Goal: Information Seeking & Learning: Learn about a topic

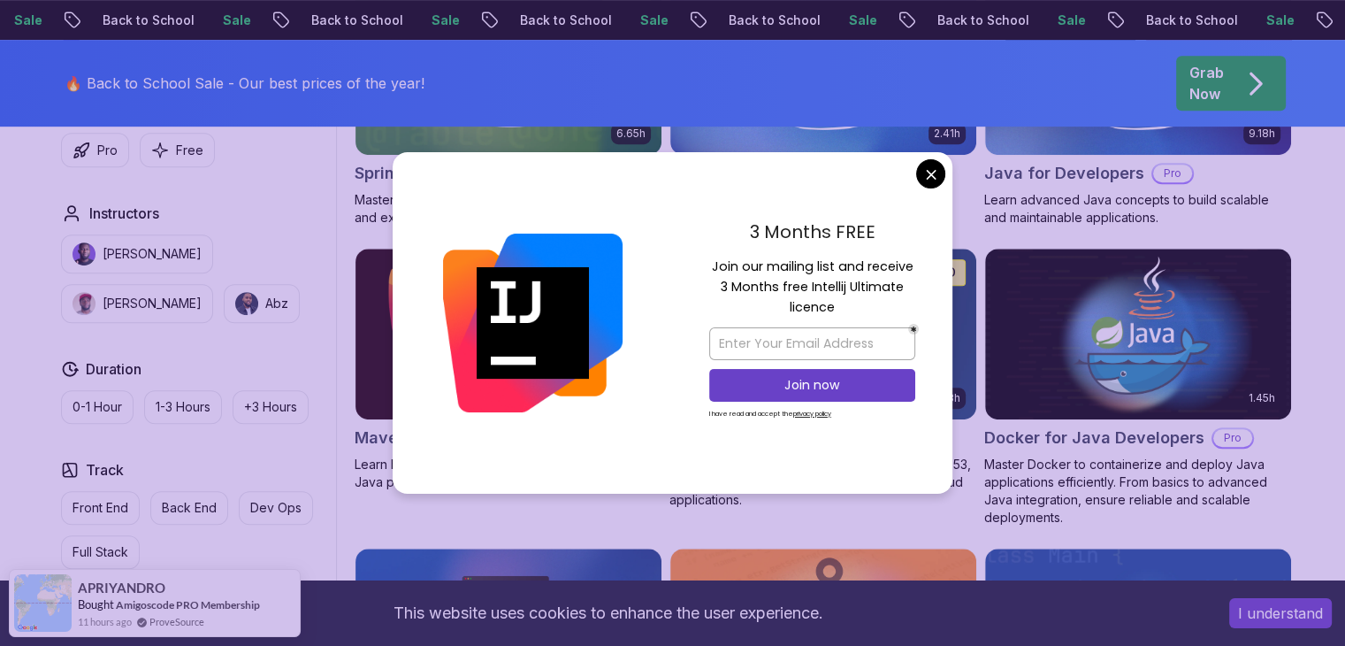
scroll to position [973, 0]
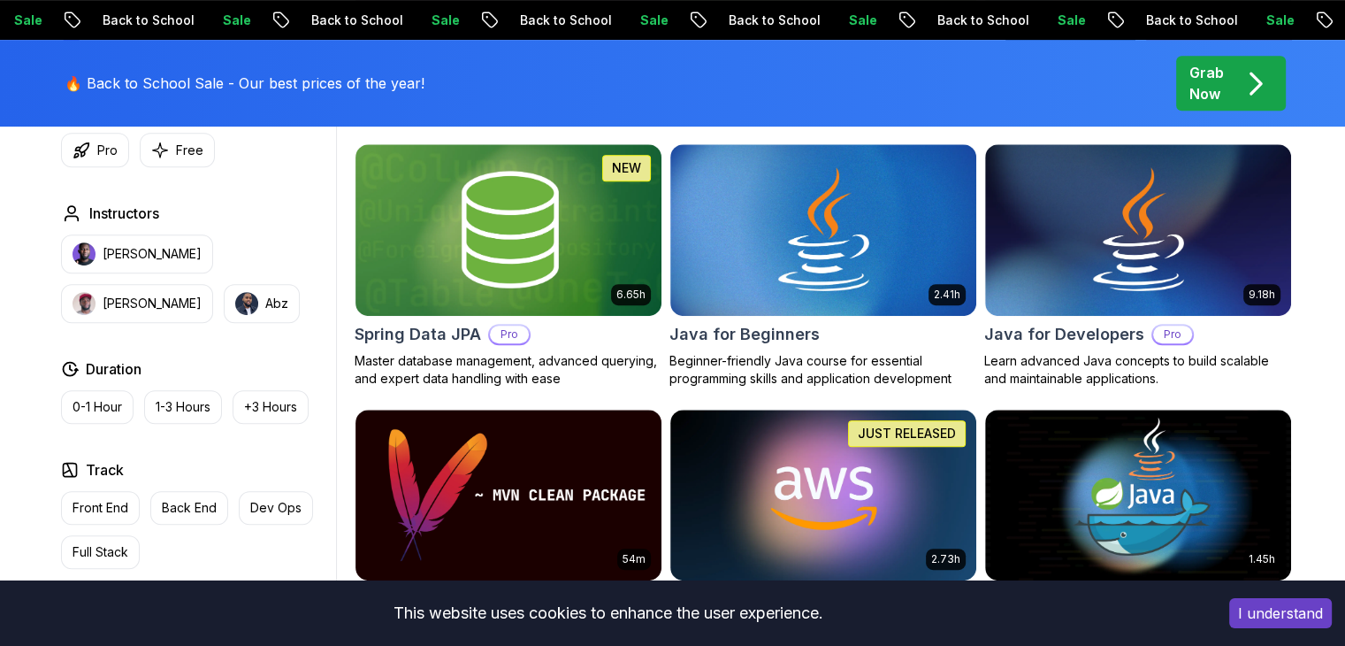
scroll to position [792, 0]
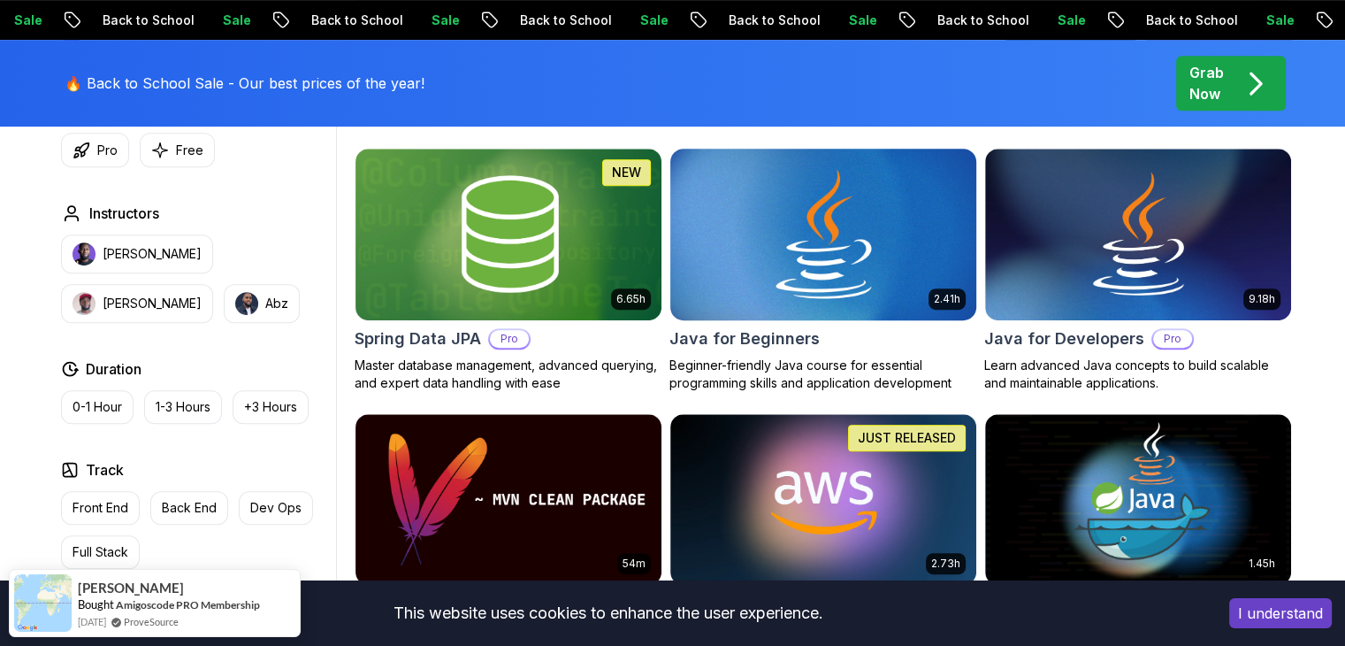
click at [921, 222] on img at bounding box center [822, 234] width 321 height 180
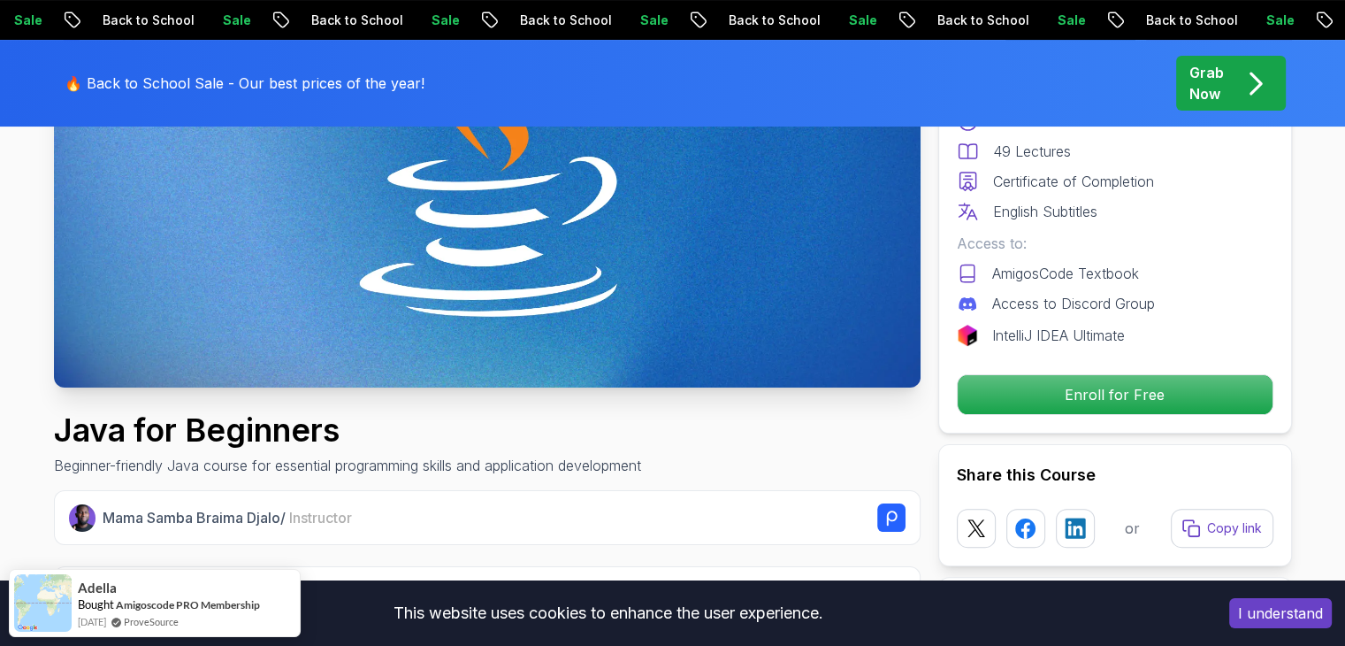
scroll to position [314, 0]
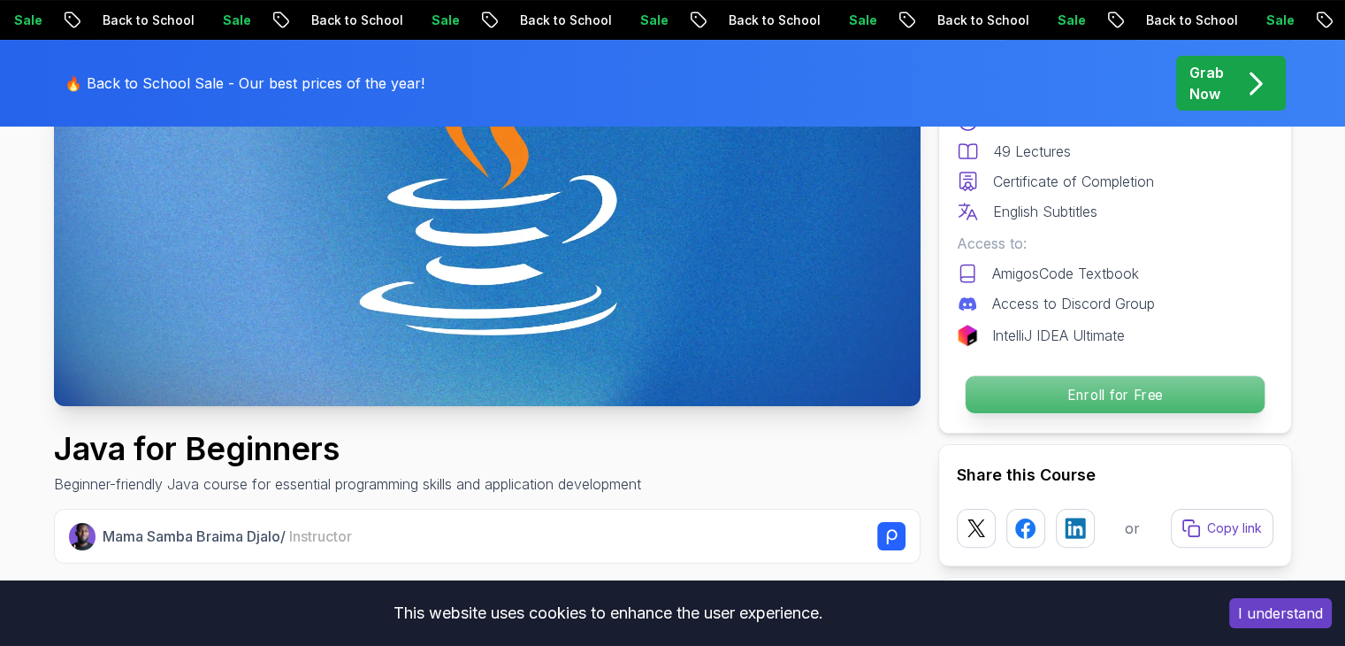
click at [1123, 389] on p "Enroll for Free" at bounding box center [1114, 394] width 299 height 37
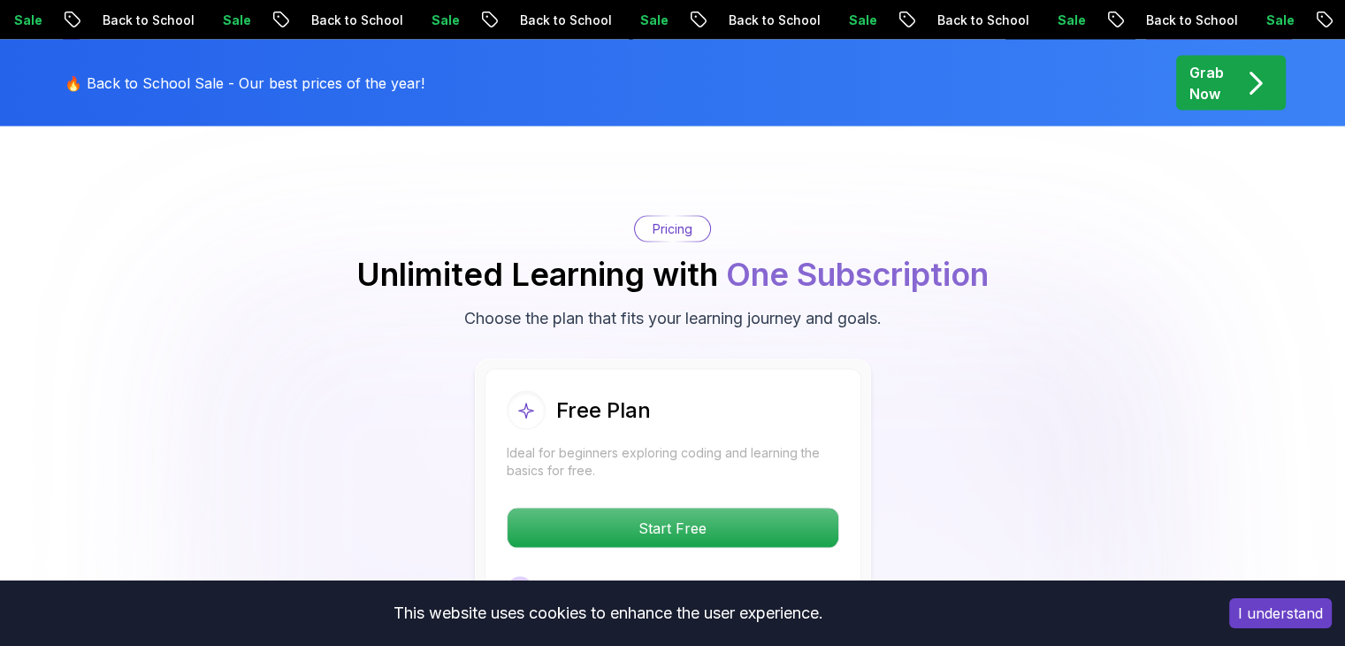
scroll to position [3524, 0]
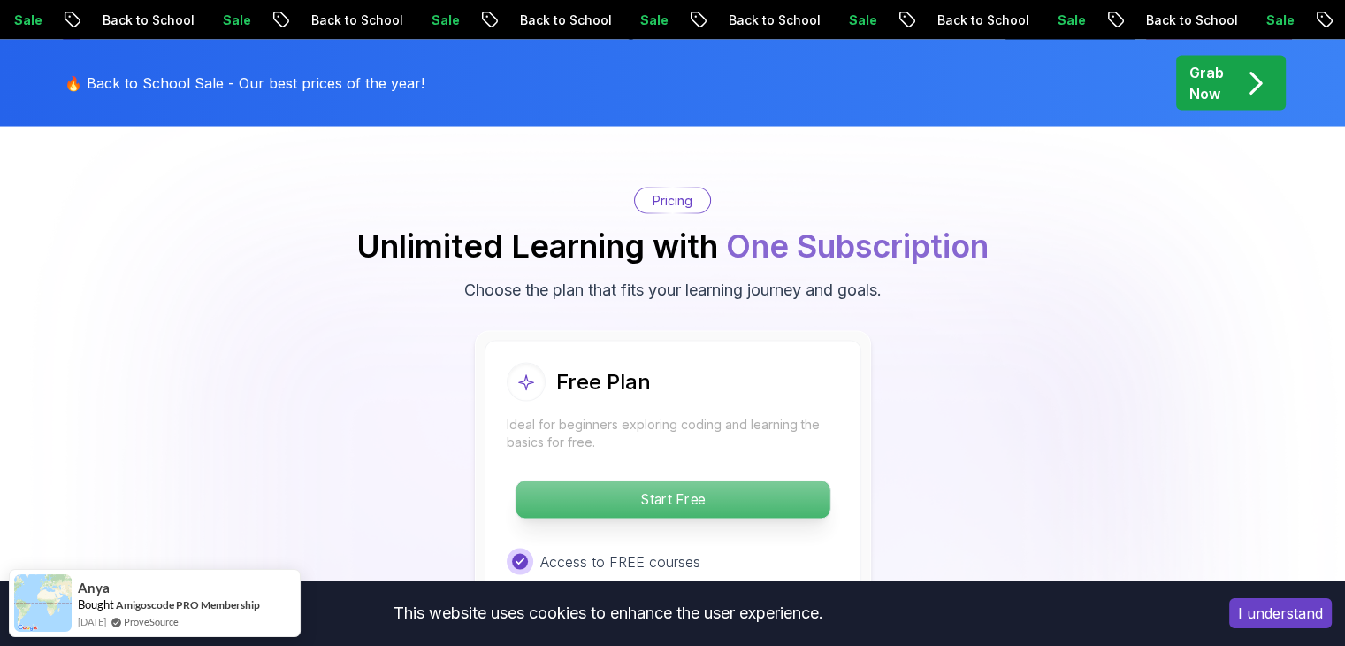
click at [741, 481] on p "Start Free" at bounding box center [673, 499] width 314 height 37
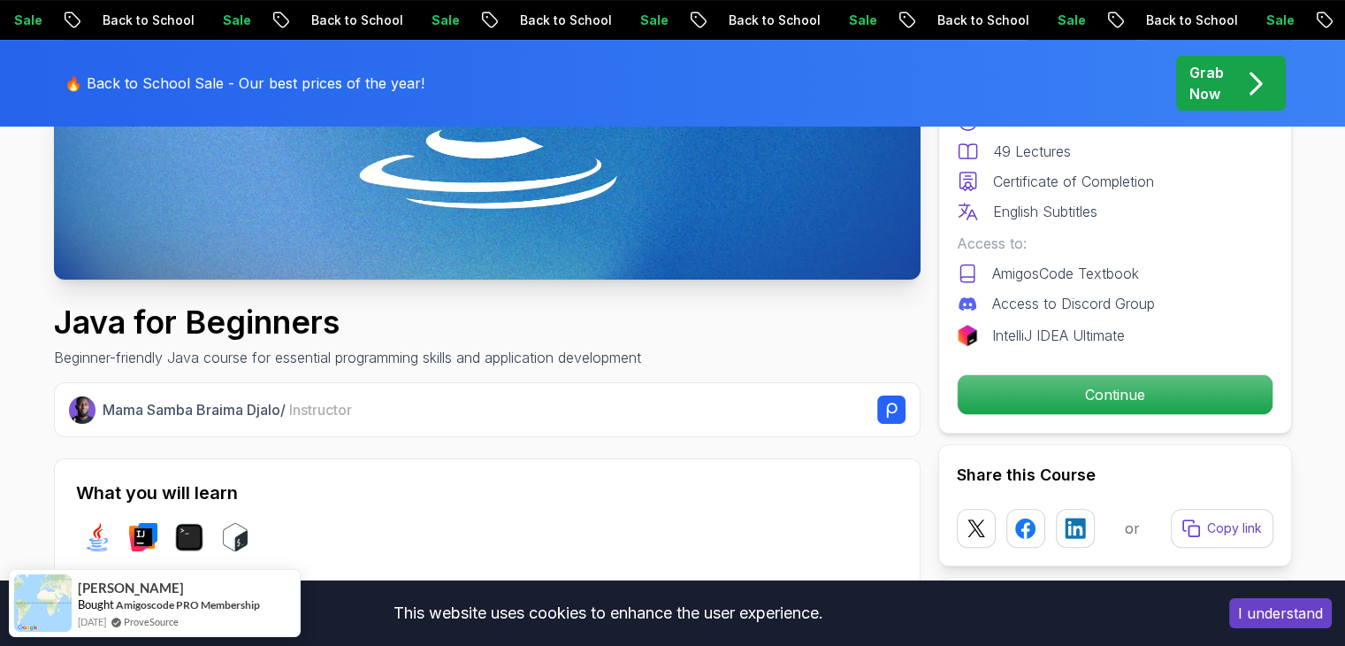
scroll to position [465, 0]
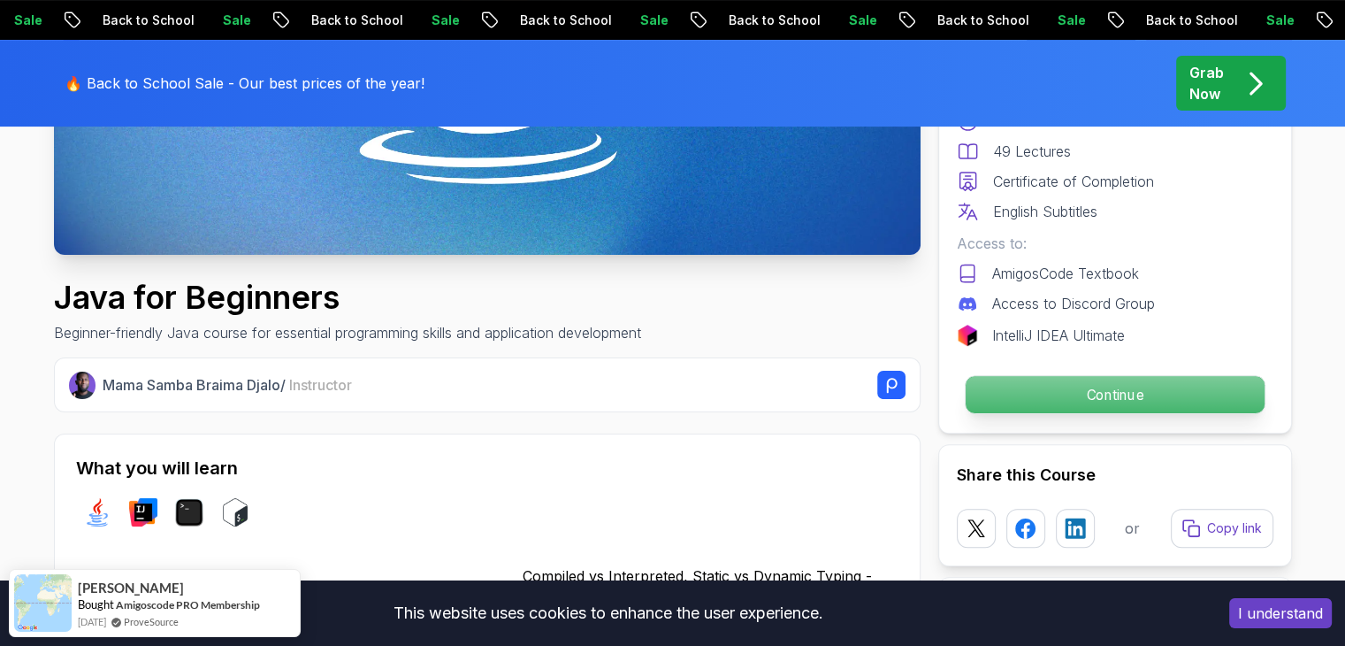
click at [1183, 395] on p "Continue" at bounding box center [1114, 394] width 299 height 37
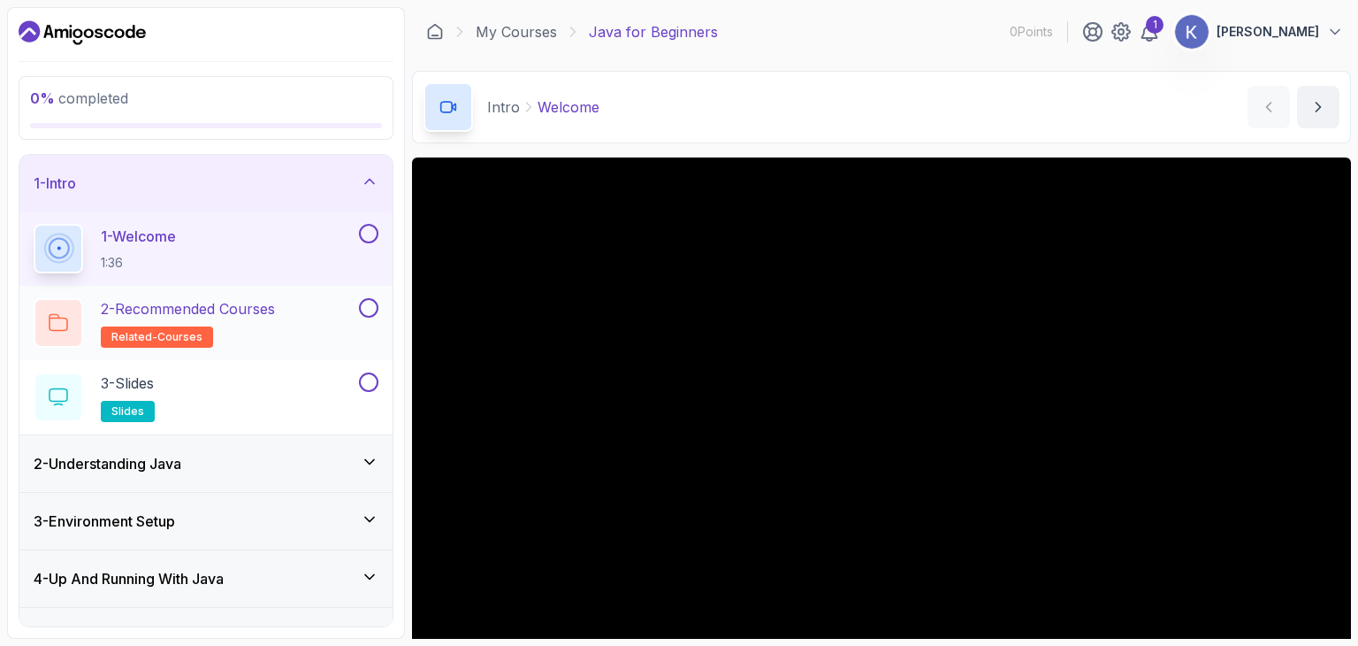
click at [379, 319] on button "2 - Recommended Courses related-courses" at bounding box center [206, 323] width 345 height 50
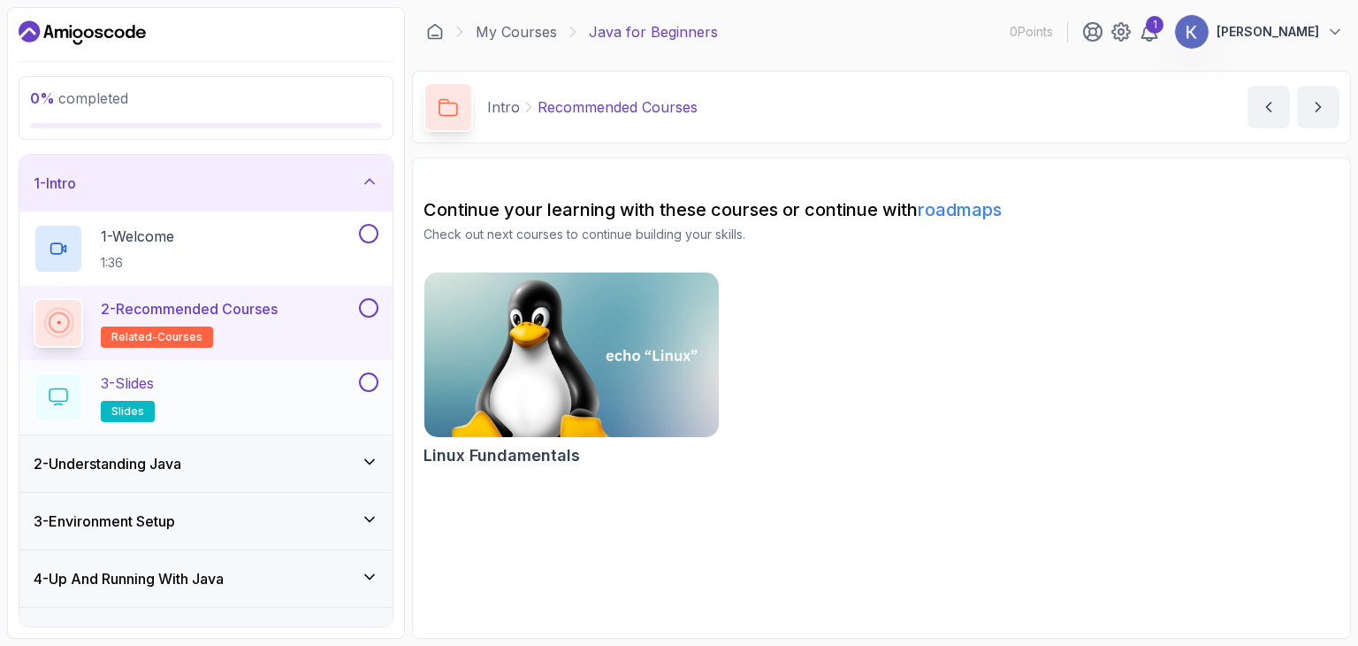
click at [375, 378] on button at bounding box center [368, 381] width 19 height 19
click at [329, 397] on div "3 - Slides slides" at bounding box center [195, 397] width 322 height 50
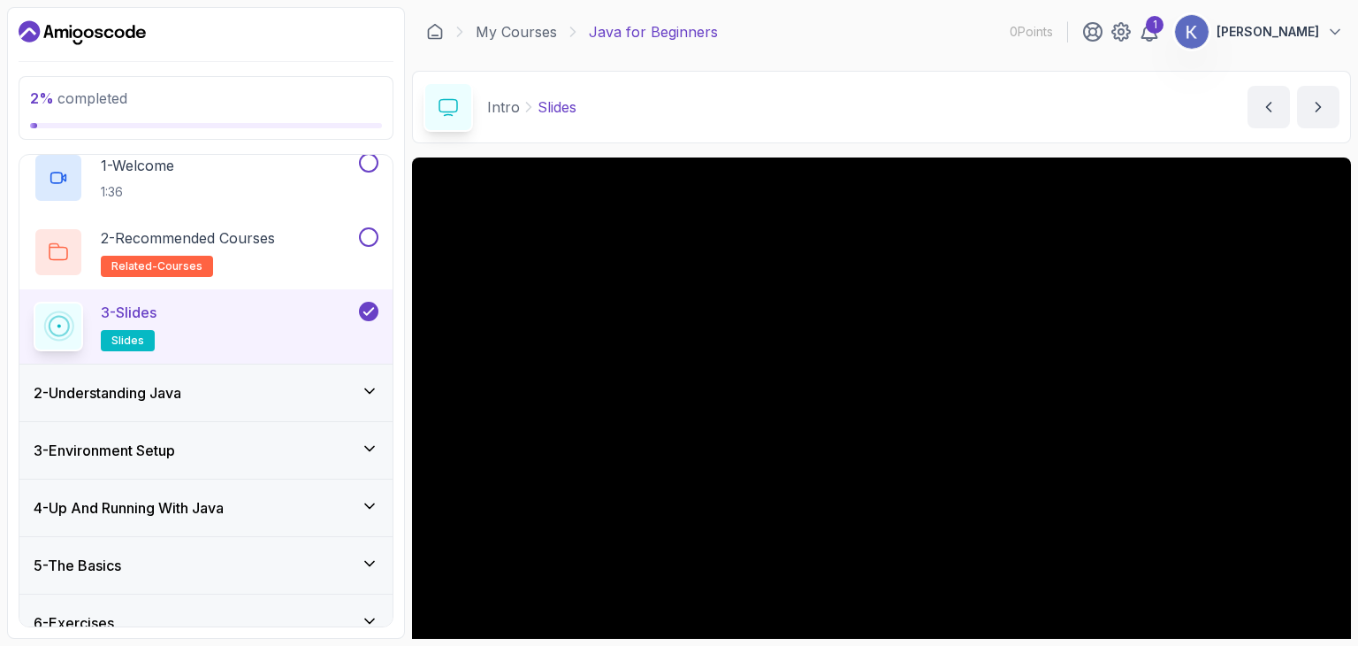
drag, startPoint x: 1358, startPoint y: 139, endPoint x: 1358, endPoint y: 167, distance: 28.3
click at [1344, 167] on section "2 % completed 1 - Intro 1 - Welcome 1:36 2 - Recommended Courses related-course…" at bounding box center [679, 323] width 1358 height 646
click at [352, 252] on div "2 - Recommended Courses related-courses" at bounding box center [195, 252] width 322 height 50
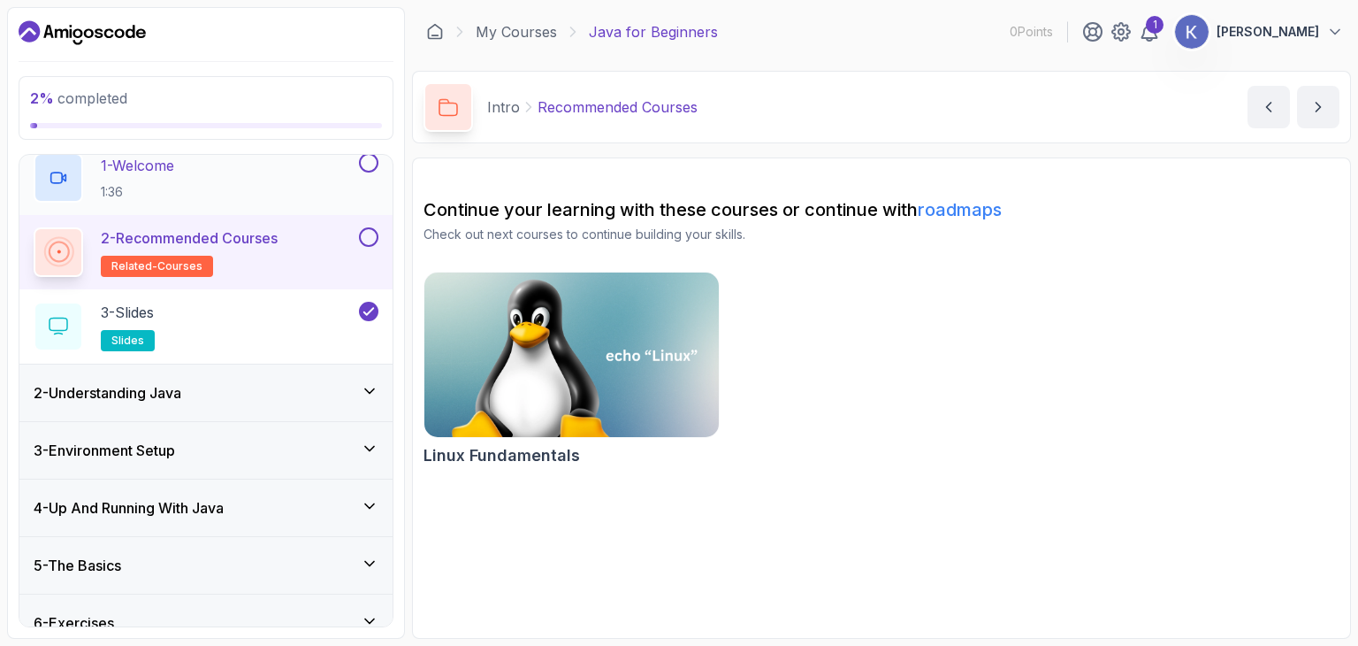
click at [369, 168] on button at bounding box center [368, 162] width 19 height 19
click at [369, 168] on icon at bounding box center [369, 163] width 16 height 18
click at [203, 193] on div "1 - Welcome 1:36" at bounding box center [195, 178] width 322 height 50
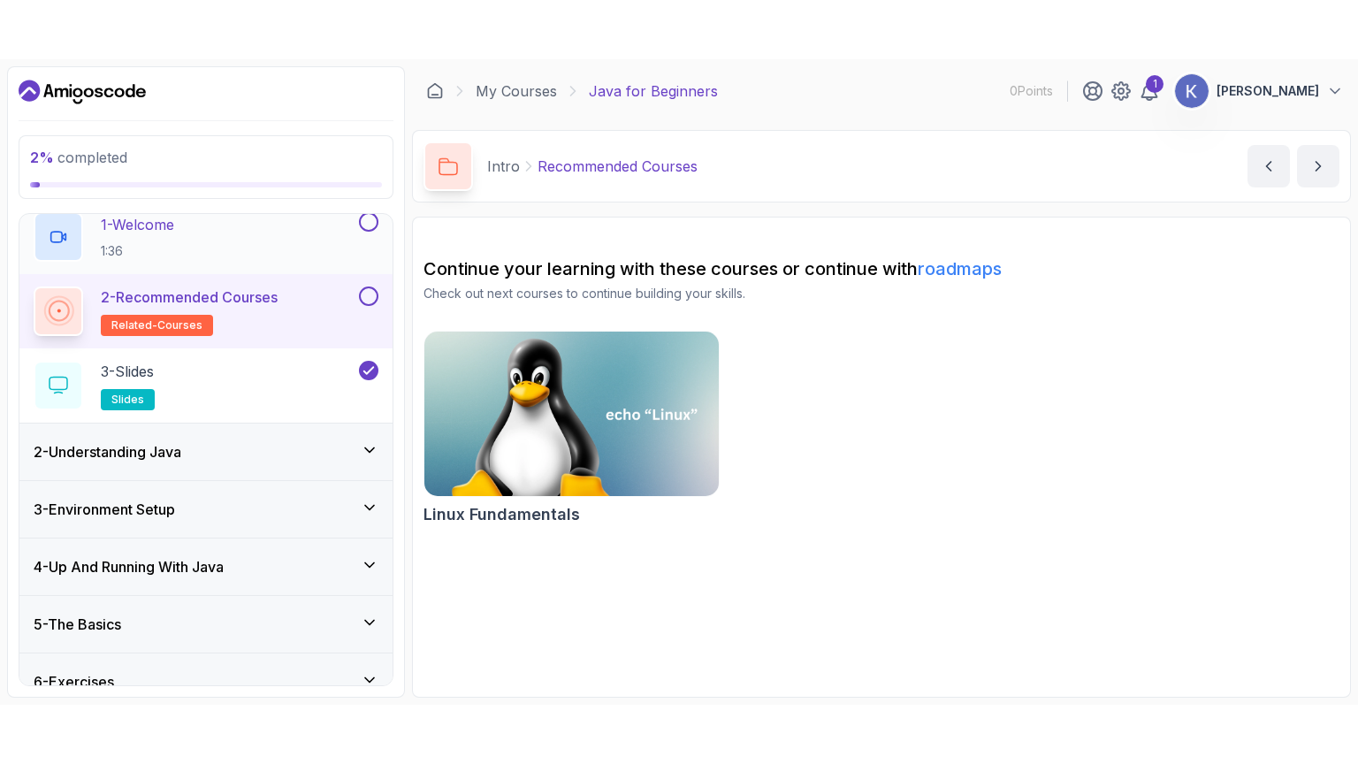
scroll to position [58, 0]
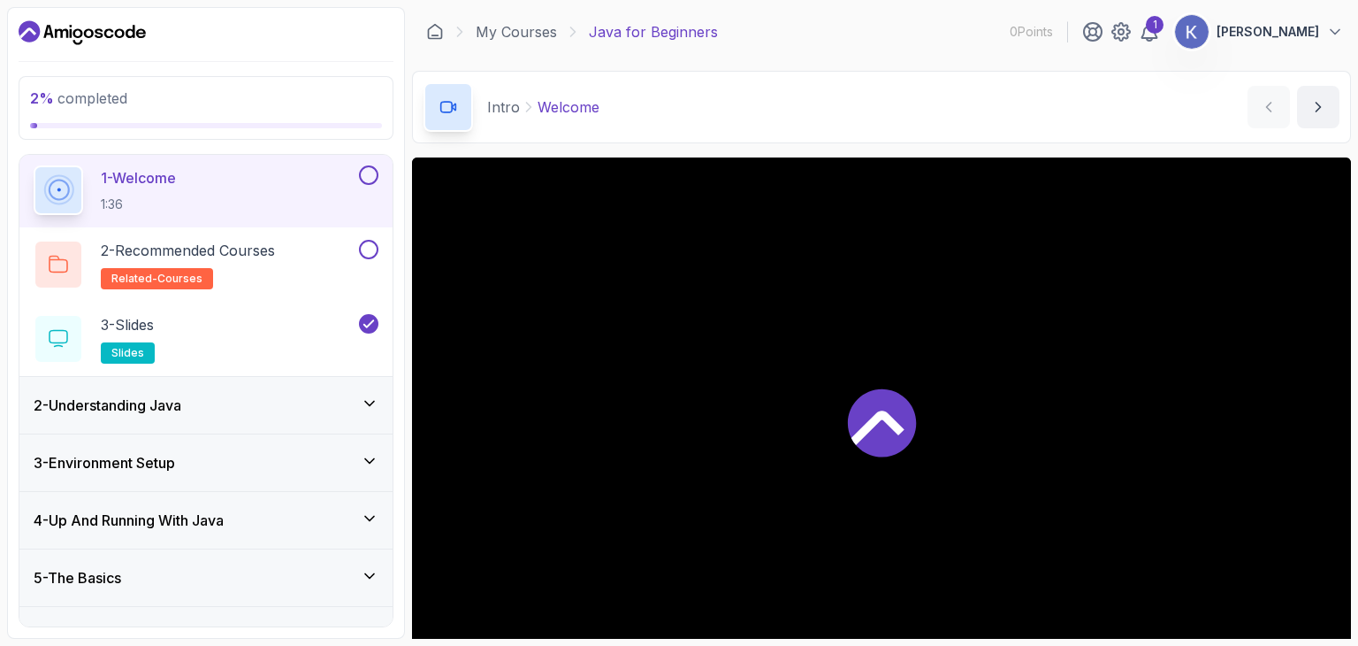
click at [203, 193] on div "1 - Welcome 1:36" at bounding box center [195, 190] width 322 height 50
click at [1010, 26] on p "0 Points" at bounding box center [1031, 32] width 43 height 18
click at [1344, 101] on section "2 % completed 1 - Intro 1 - Welcome 1:36 2 - Recommended Courses related-course…" at bounding box center [679, 323] width 1358 height 646
drag, startPoint x: 1358, startPoint y: 174, endPoint x: 1358, endPoint y: 239, distance: 64.6
click at [1344, 239] on section "2 % completed 1 - Intro 1 - Welcome 1:36 2 - Recommended Courses related-course…" at bounding box center [679, 323] width 1358 height 646
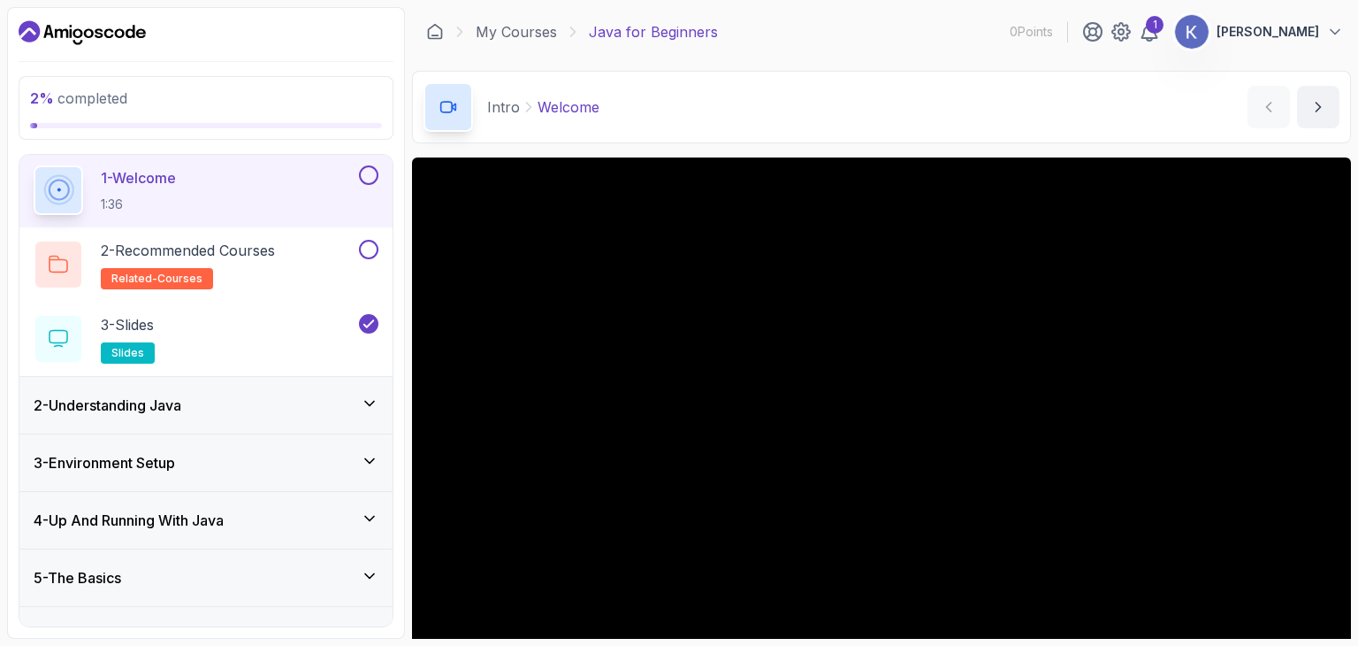
drag, startPoint x: 1358, startPoint y: 239, endPoint x: 1358, endPoint y: 146, distance: 92.9
click at [1344, 146] on section "2 % completed 1 - Intro 1 - Welcome 1:36 2 - Recommended Courses related-course…" at bounding box center [679, 323] width 1358 height 646
click at [1312, 103] on icon "next content" at bounding box center [1319, 107] width 18 height 18
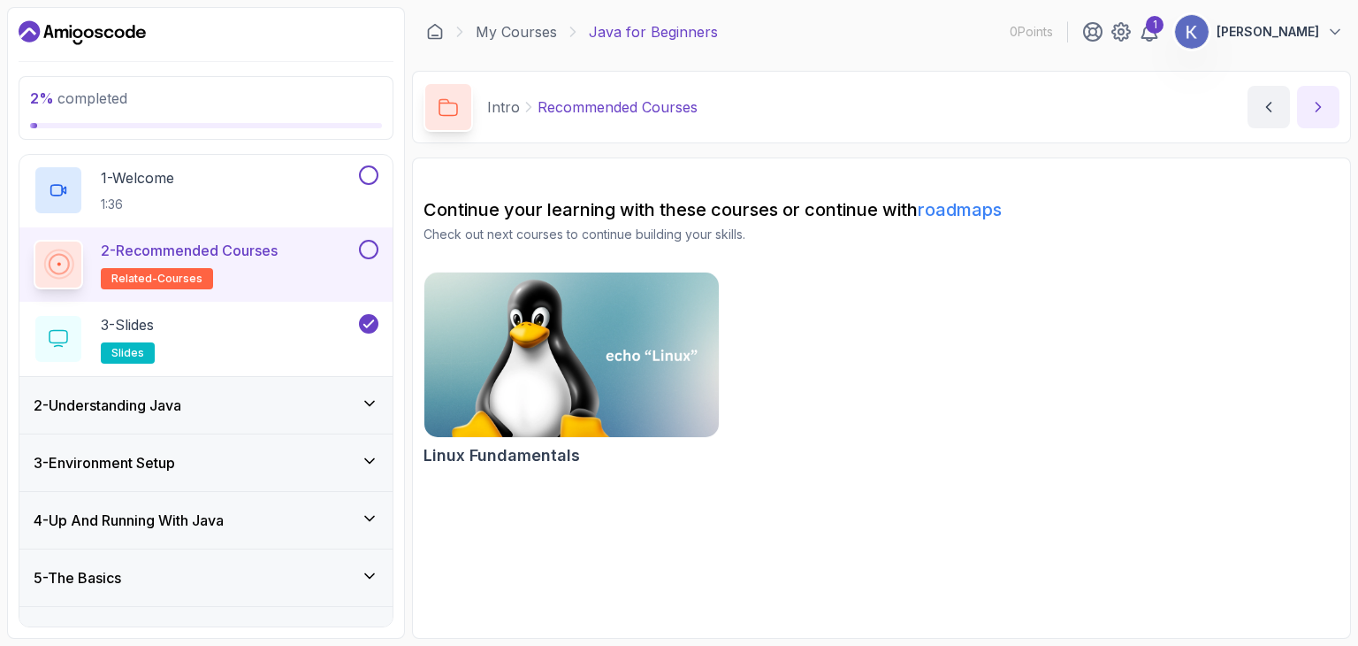
click at [1312, 103] on icon "next content" at bounding box center [1319, 107] width 18 height 18
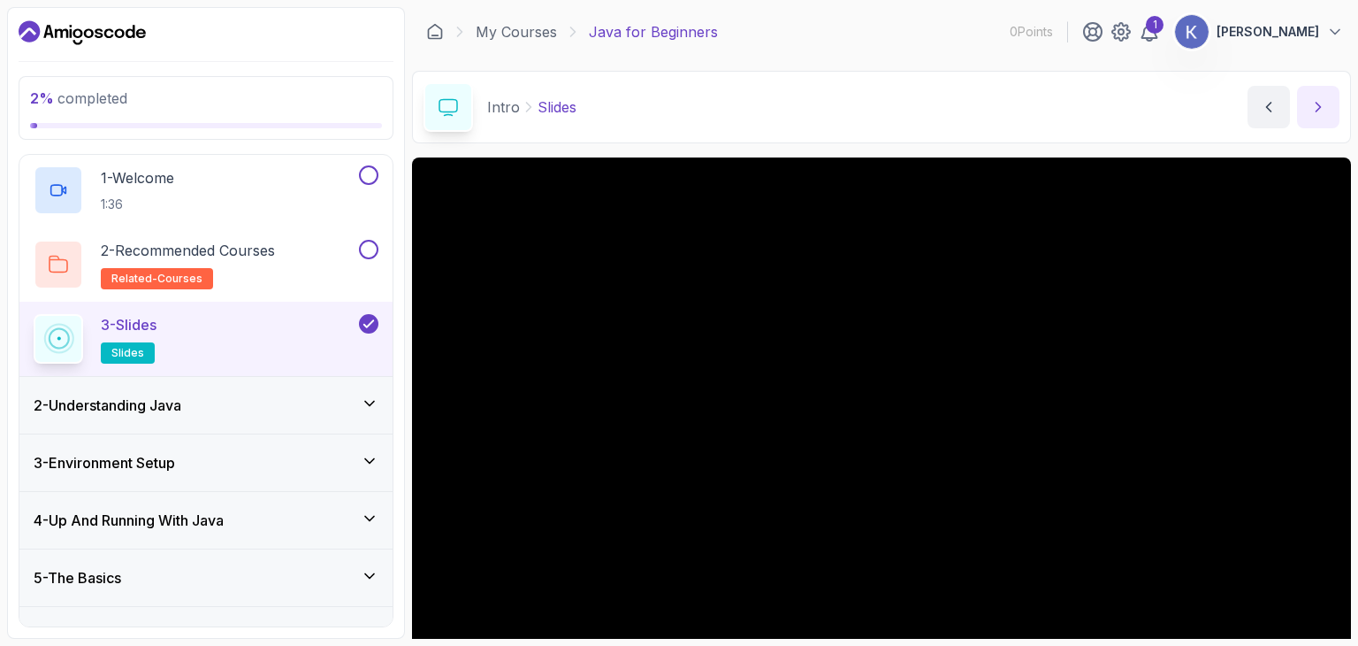
click at [1312, 103] on icon "next content" at bounding box center [1319, 107] width 18 height 18
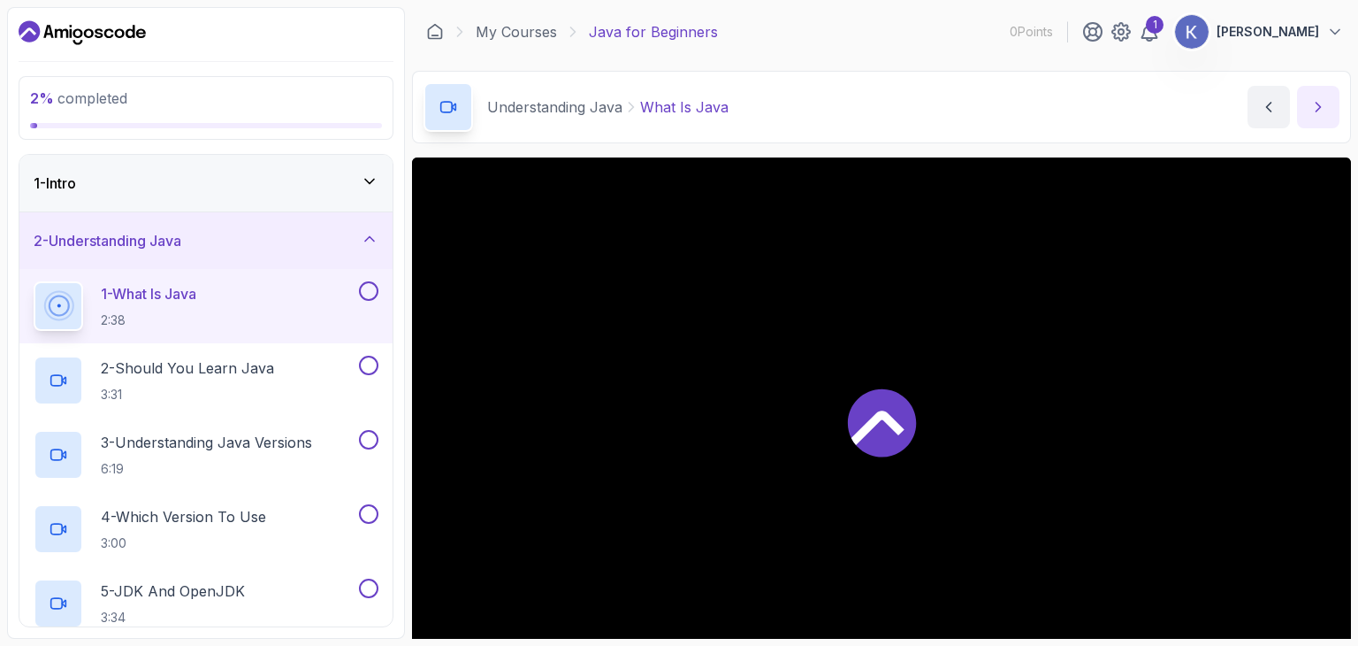
click at [1312, 103] on icon "next content" at bounding box center [1319, 107] width 18 height 18
